Goal: Task Accomplishment & Management: Manage account settings

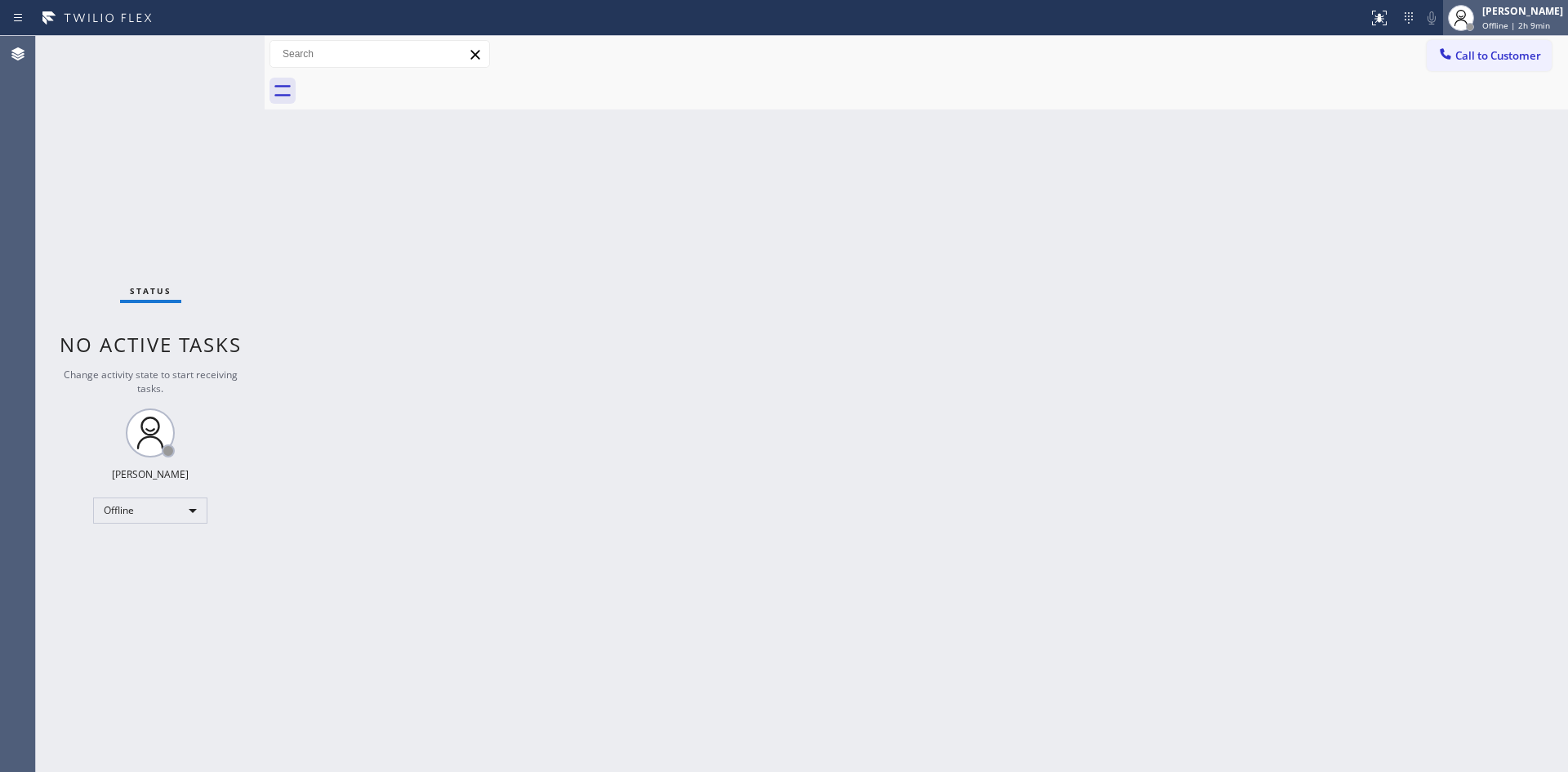
click at [1482, 15] on div "[PERSON_NAME]" at bounding box center [1522, 12] width 81 height 14
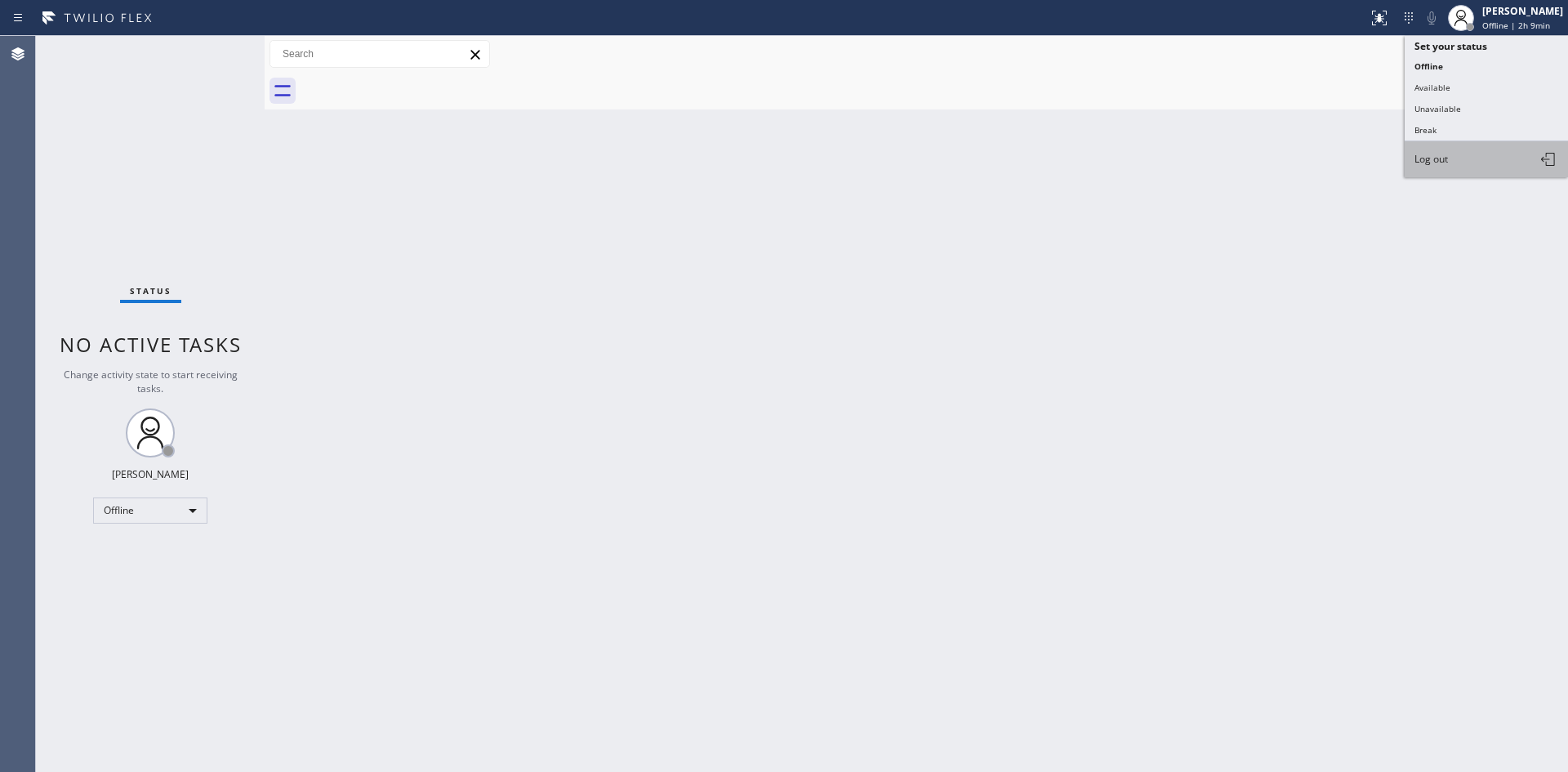
click at [1464, 163] on button "Log out" at bounding box center [1486, 159] width 163 height 35
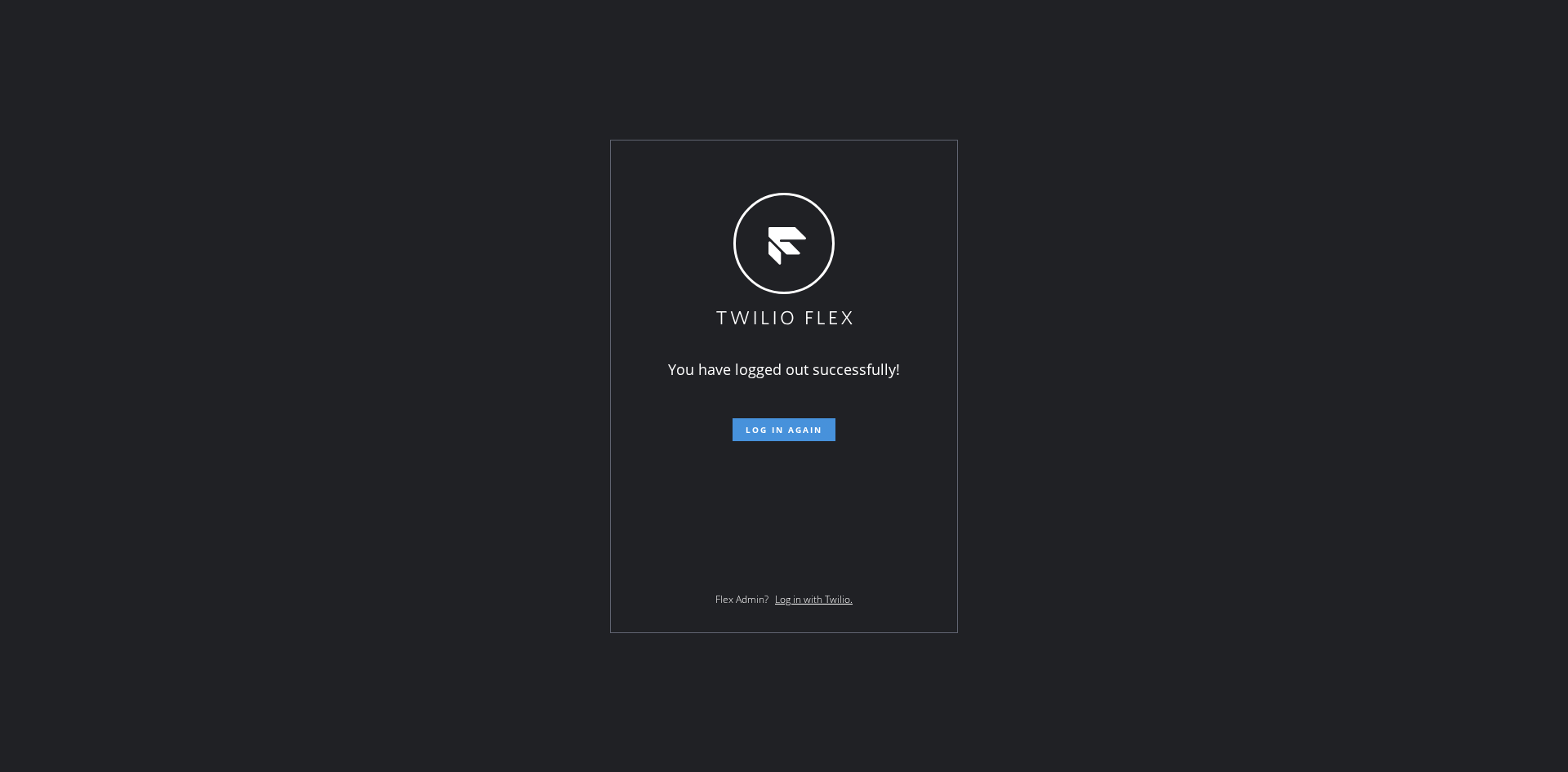
click at [808, 432] on span "Log in again" at bounding box center [784, 429] width 77 height 12
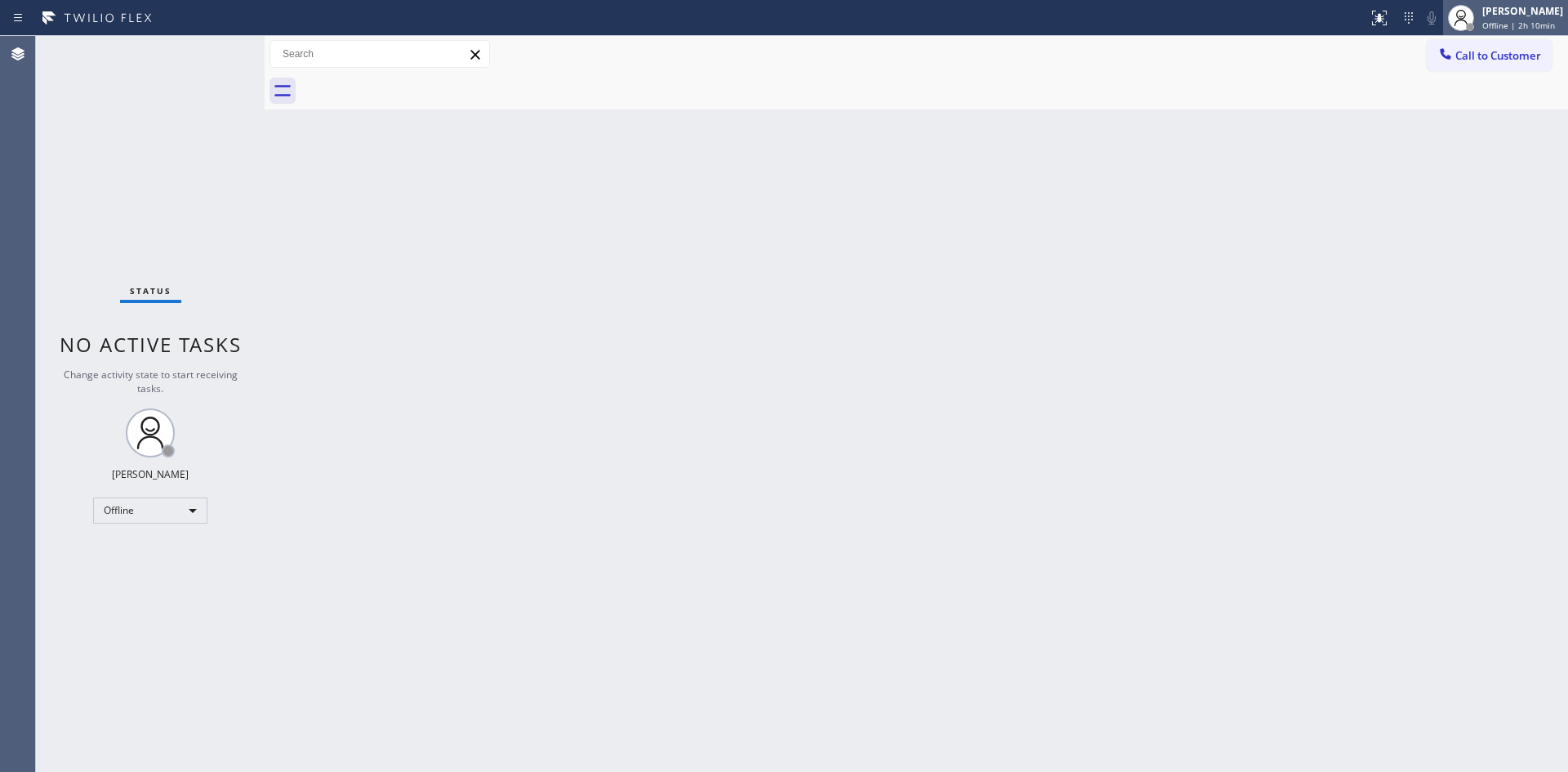
click at [1493, 17] on div "[PERSON_NAME]" at bounding box center [1522, 12] width 81 height 14
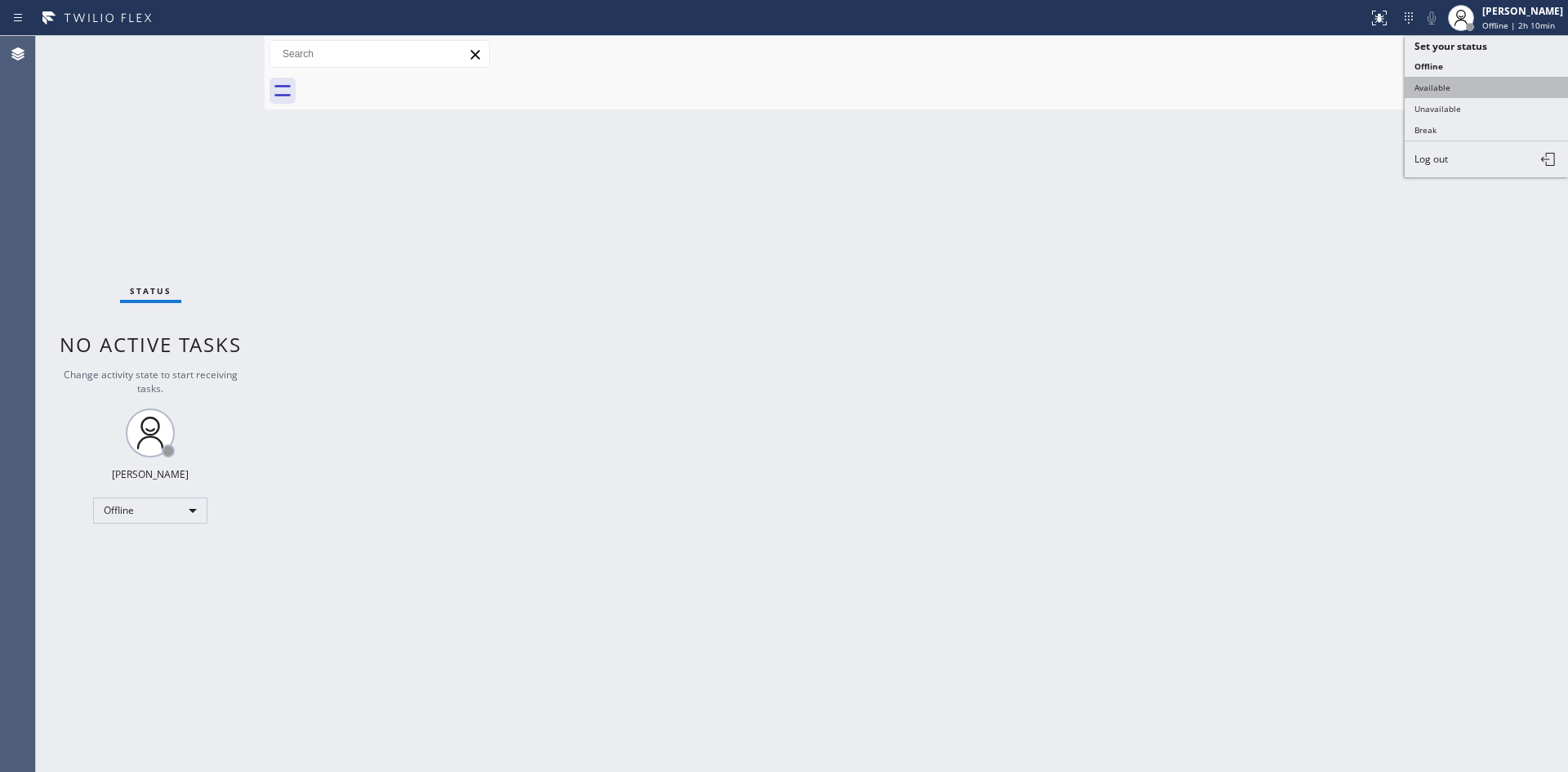
click at [1446, 91] on button "Available" at bounding box center [1486, 88] width 163 height 21
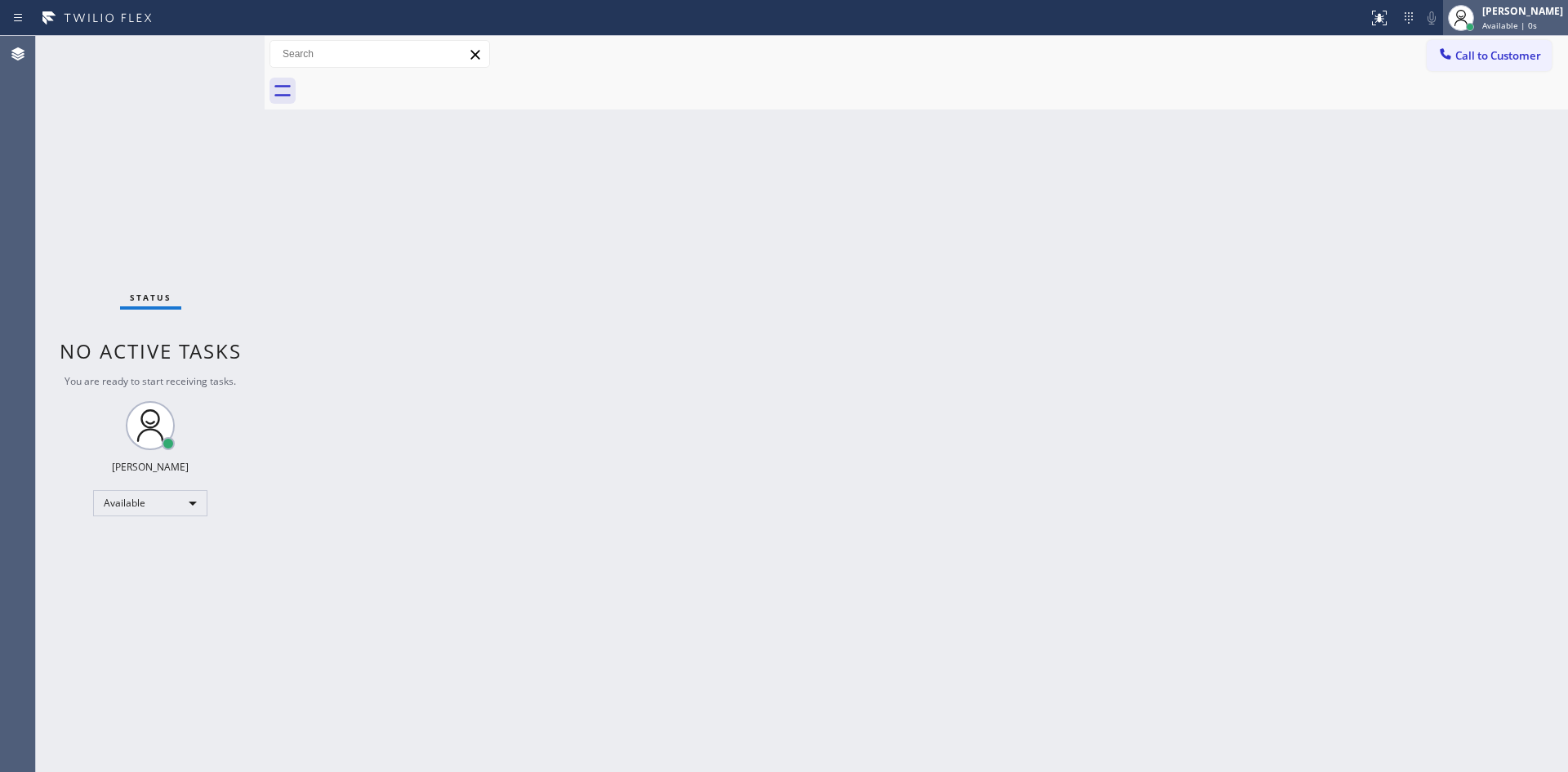
click at [1479, 19] on div "[PERSON_NAME] Available | 0s" at bounding box center [1524, 18] width 89 height 28
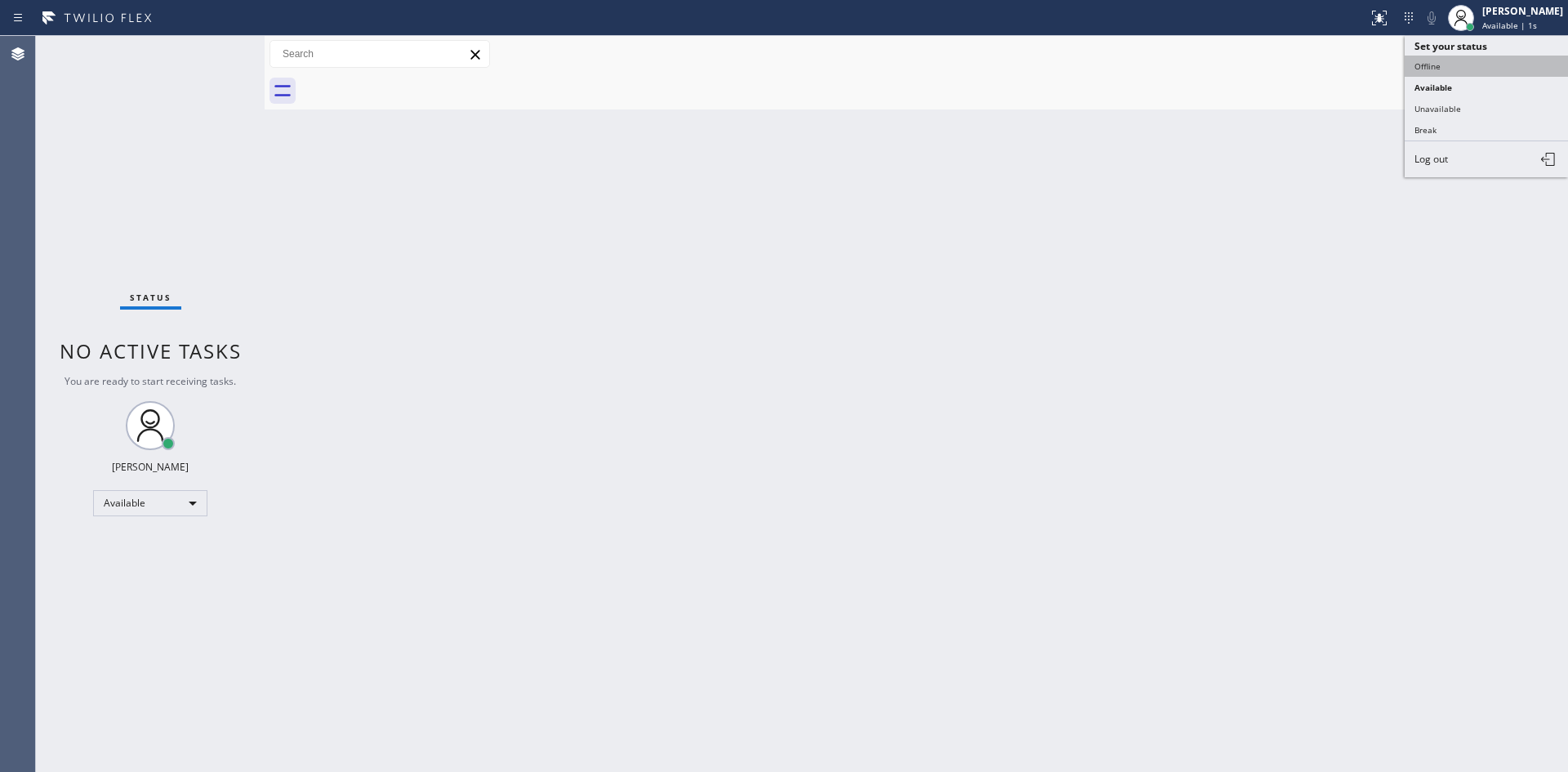
click at [1451, 62] on button "Offline" at bounding box center [1486, 67] width 163 height 21
